Goal: Task Accomplishment & Management: Manage account settings

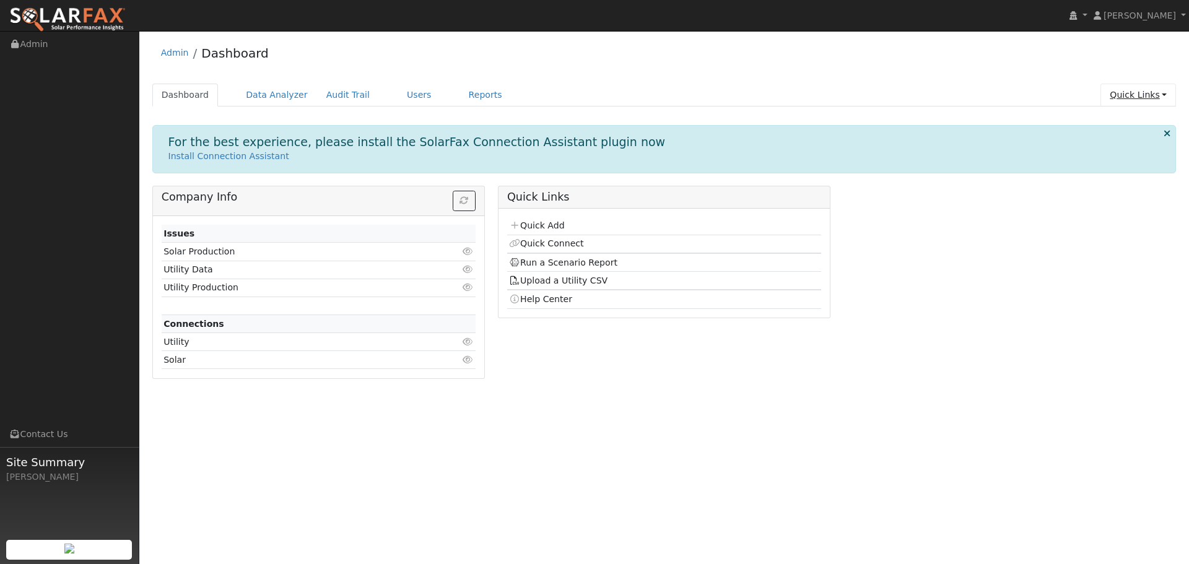
click at [1126, 100] on link "Quick Links" at bounding box center [1138, 95] width 76 height 23
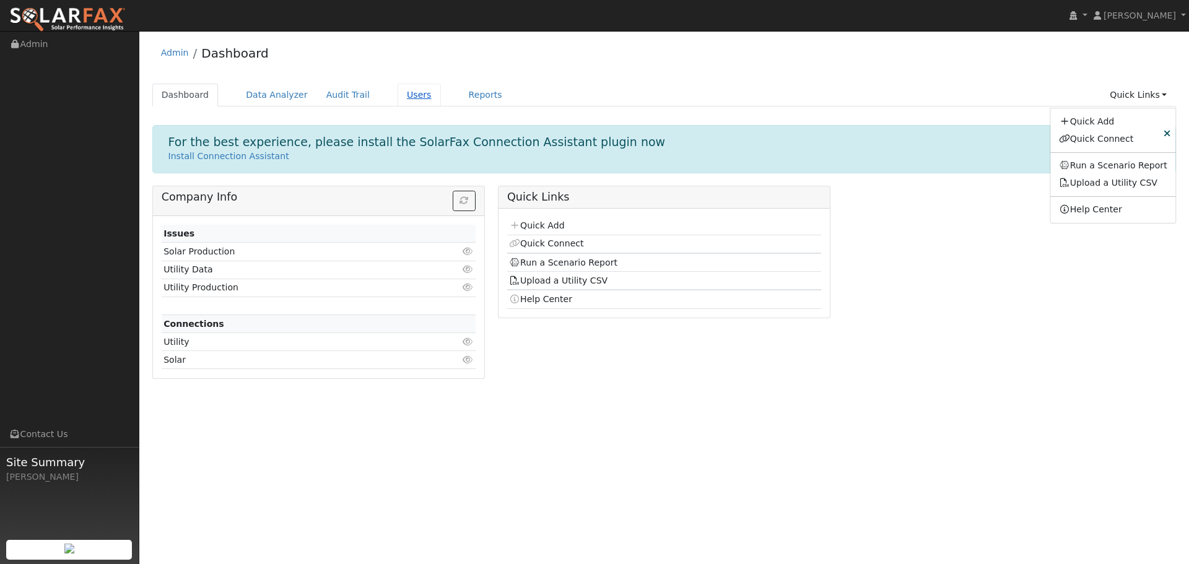
click at [414, 100] on link "Users" at bounding box center [419, 95] width 43 height 23
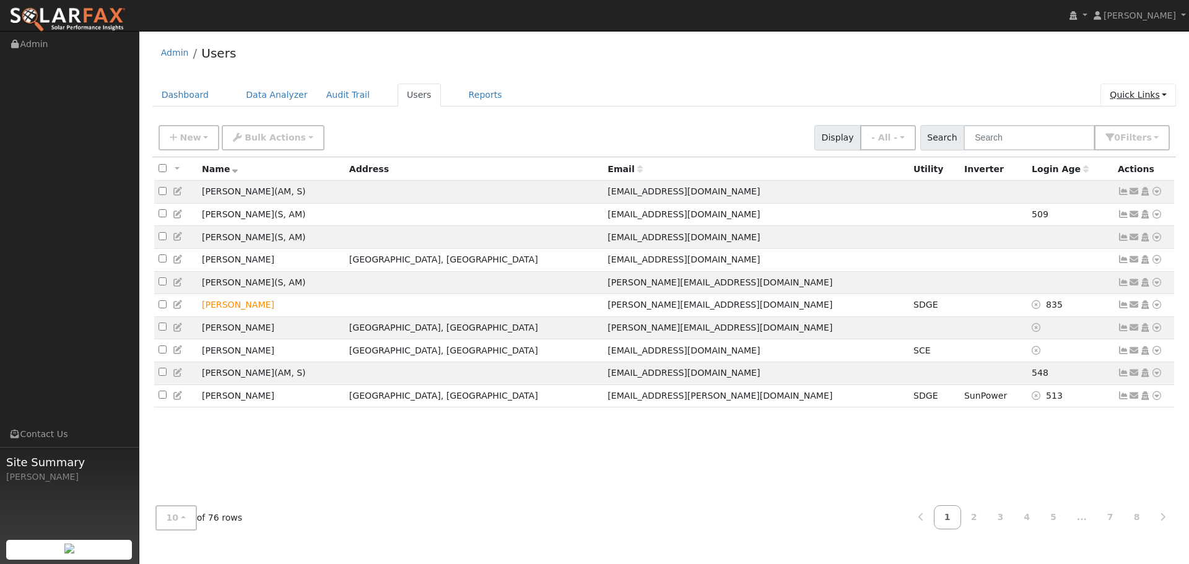
click at [1146, 99] on link "Quick Links" at bounding box center [1138, 95] width 76 height 23
click at [1103, 71] on div "Admin Users" at bounding box center [664, 56] width 1024 height 38
click at [1136, 142] on span "Filter s" at bounding box center [1136, 138] width 32 height 10
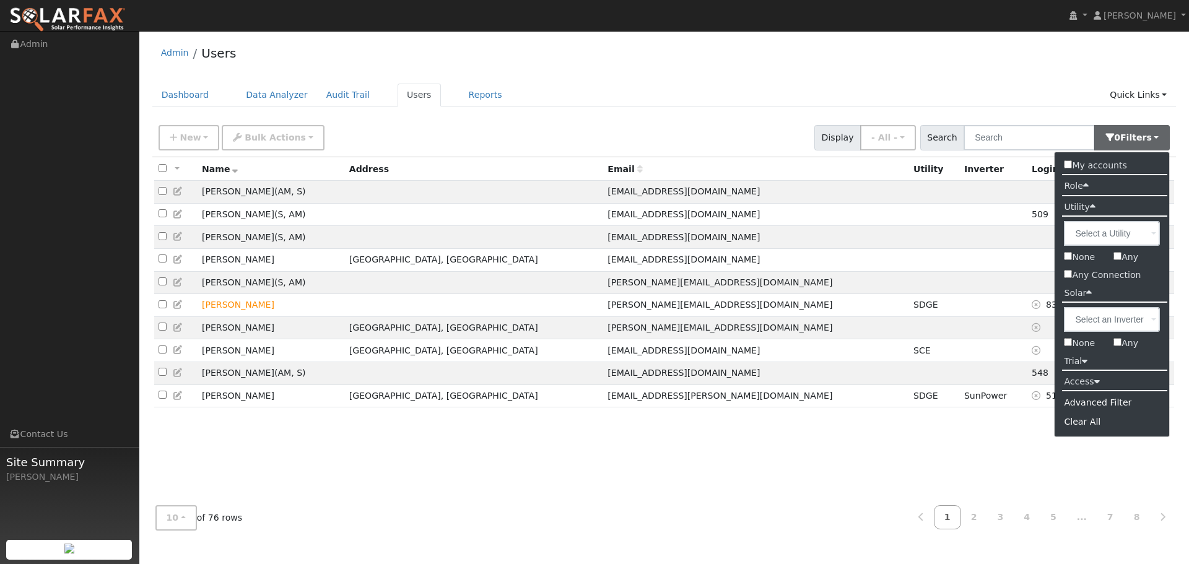
click at [1118, 351] on label "Any" at bounding box center [1125, 343] width 43 height 18
click at [1118, 346] on input "Any" at bounding box center [1117, 342] width 8 height 8
checkbox input "true"
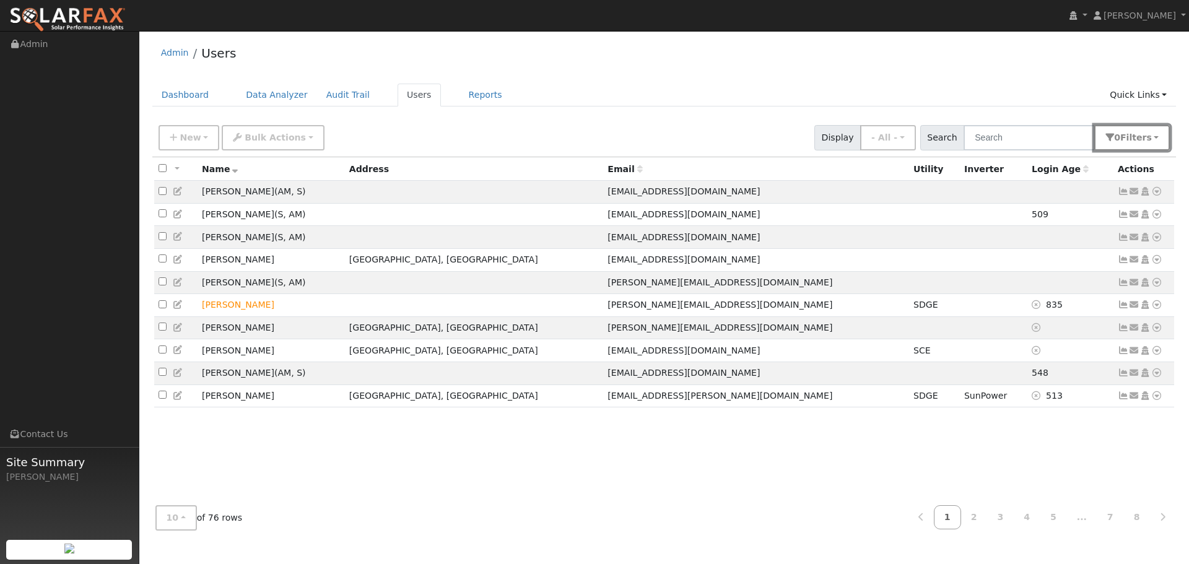
click at [1132, 137] on span "Filter s" at bounding box center [1136, 138] width 32 height 10
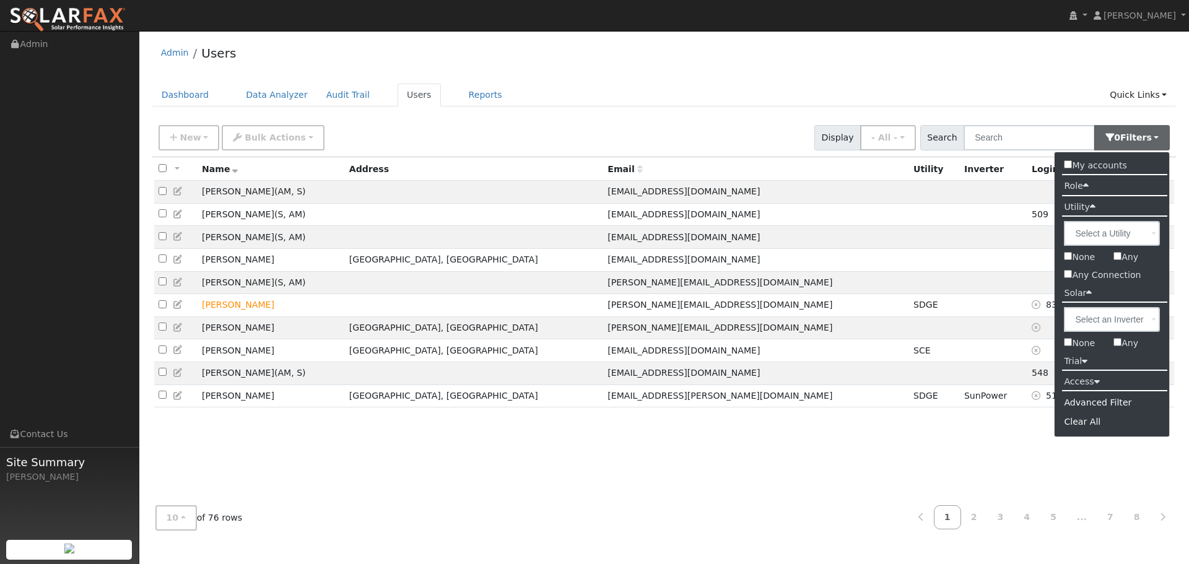
click at [1120, 347] on label "Any" at bounding box center [1125, 343] width 43 height 18
click at [1120, 346] on input "Any" at bounding box center [1117, 342] width 8 height 8
checkbox input "true"
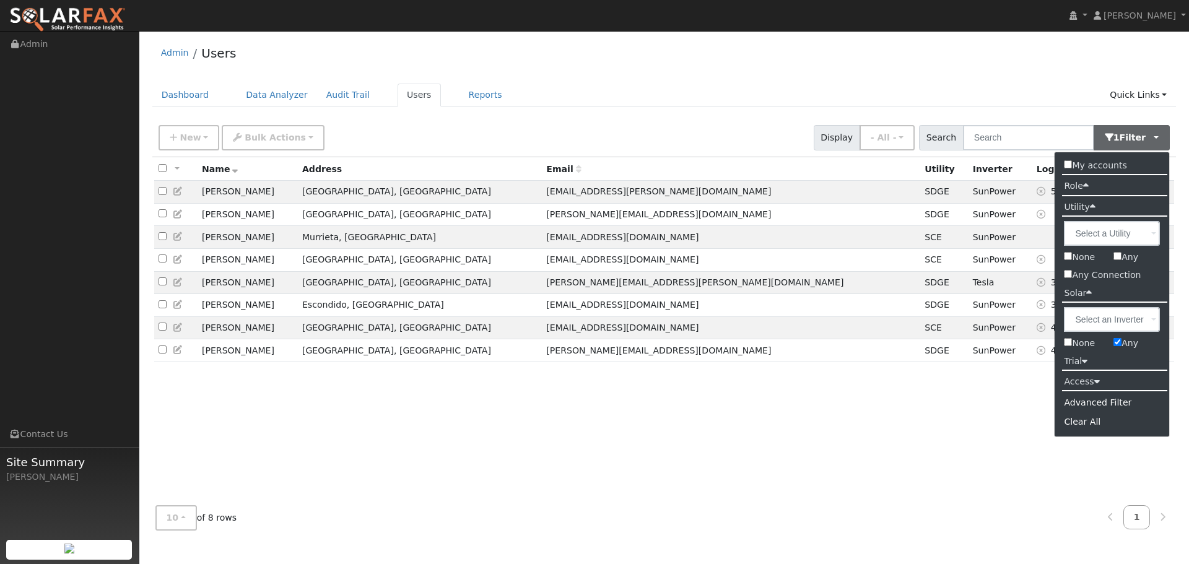
click at [774, 456] on div "All None All on page None on page Name Address Email Utility Inverter Login Age…" at bounding box center [664, 326] width 1024 height 339
